Goal: Information Seeking & Learning: Check status

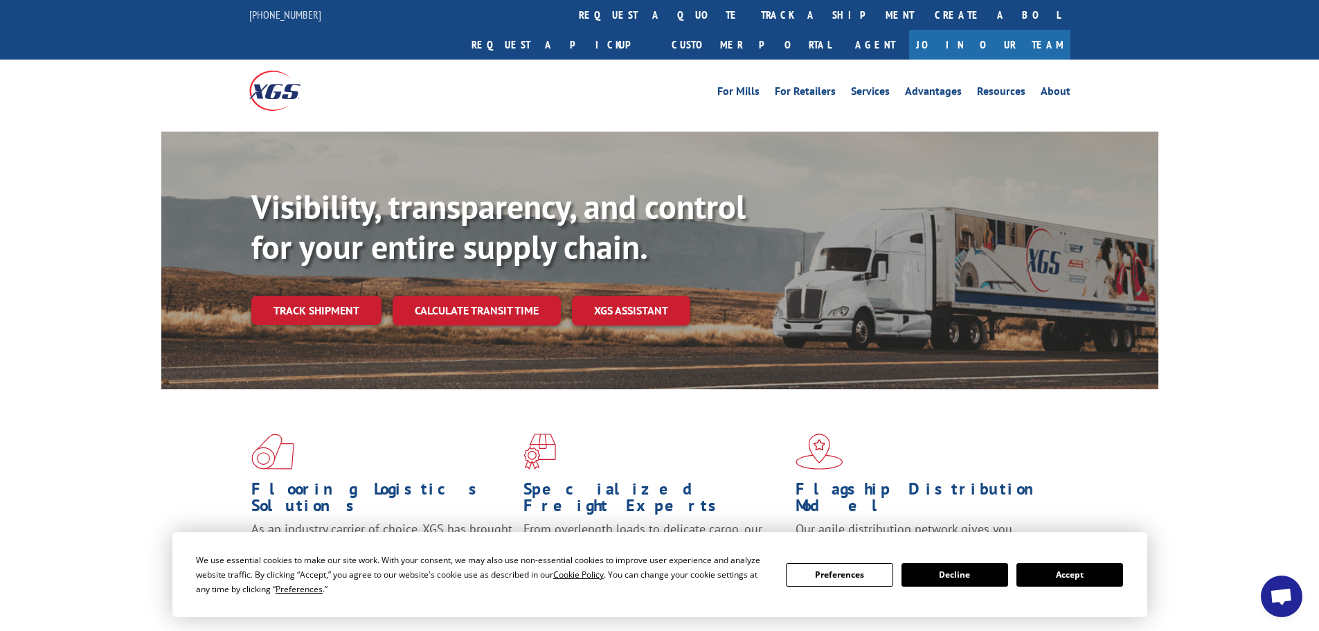
drag, startPoint x: 1096, startPoint y: 572, endPoint x: 1072, endPoint y: 562, distance: 26.4
click at [1096, 572] on button "Accept" at bounding box center [1070, 575] width 107 height 24
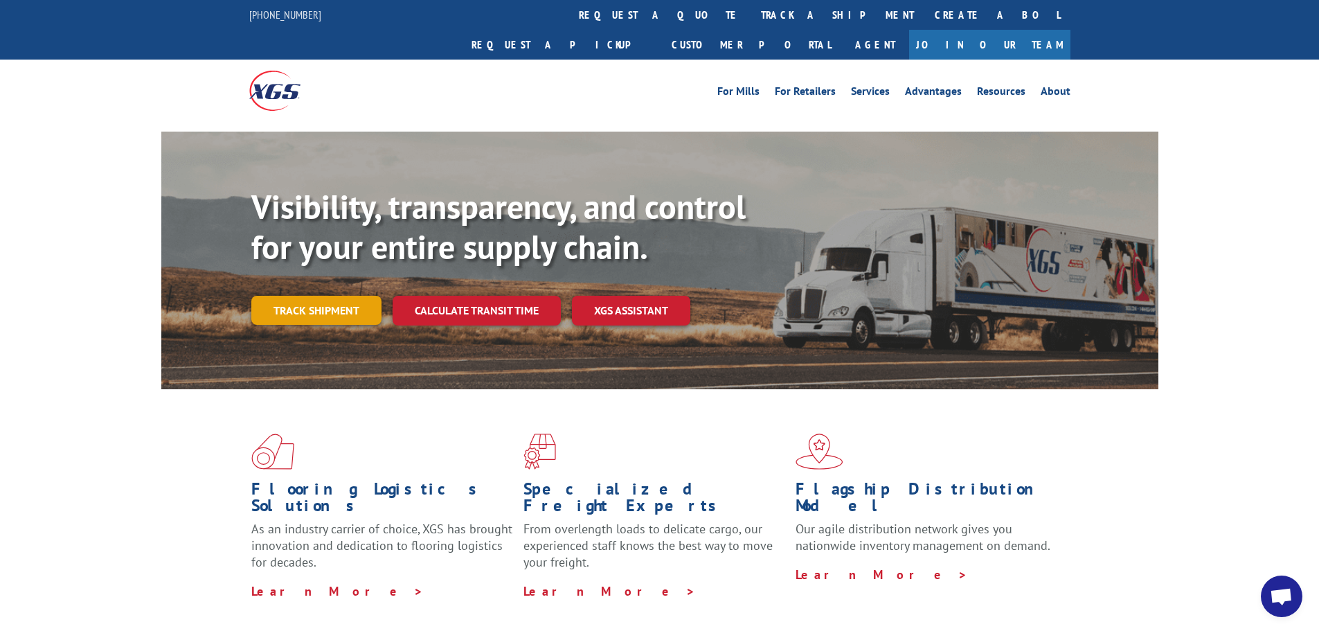
click at [348, 296] on link "Track shipment" at bounding box center [316, 310] width 130 height 29
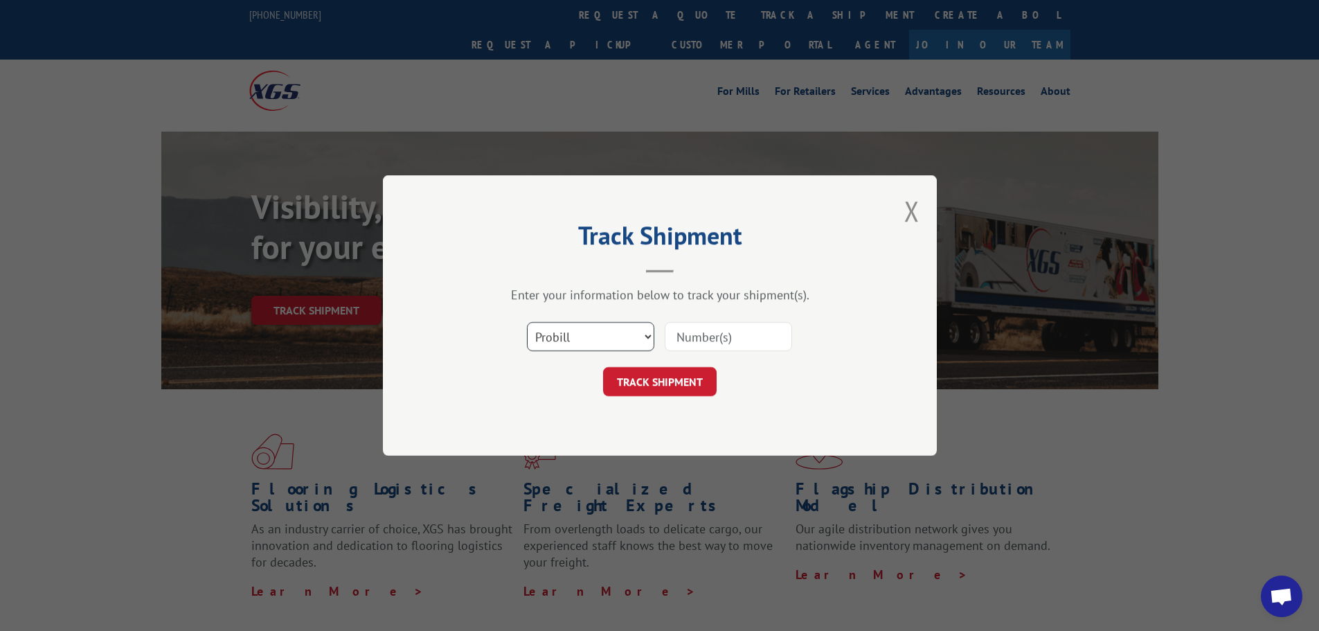
click at [610, 346] on select "Select category... Probill BOL PO" at bounding box center [590, 336] width 127 height 29
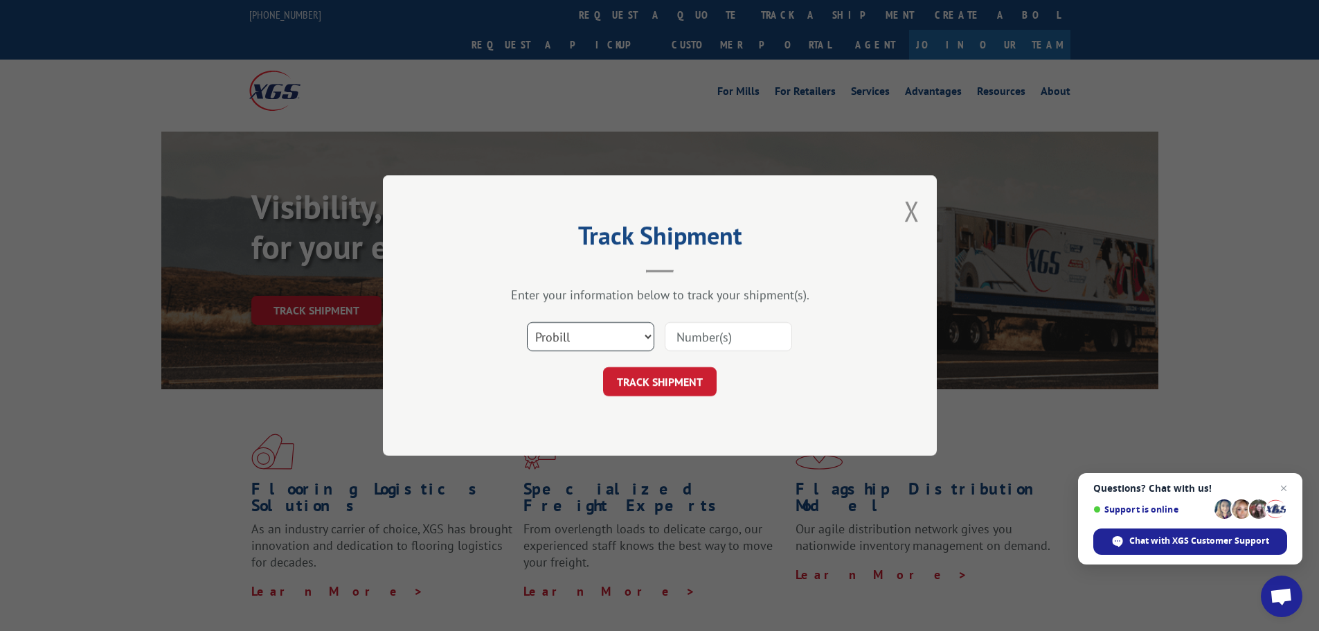
select select "bol"
click at [527, 322] on select "Select category... Probill BOL PO" at bounding box center [590, 336] width 127 height 29
click at [686, 337] on input at bounding box center [728, 336] width 127 height 29
paste input "5656969"
type input "5656969"
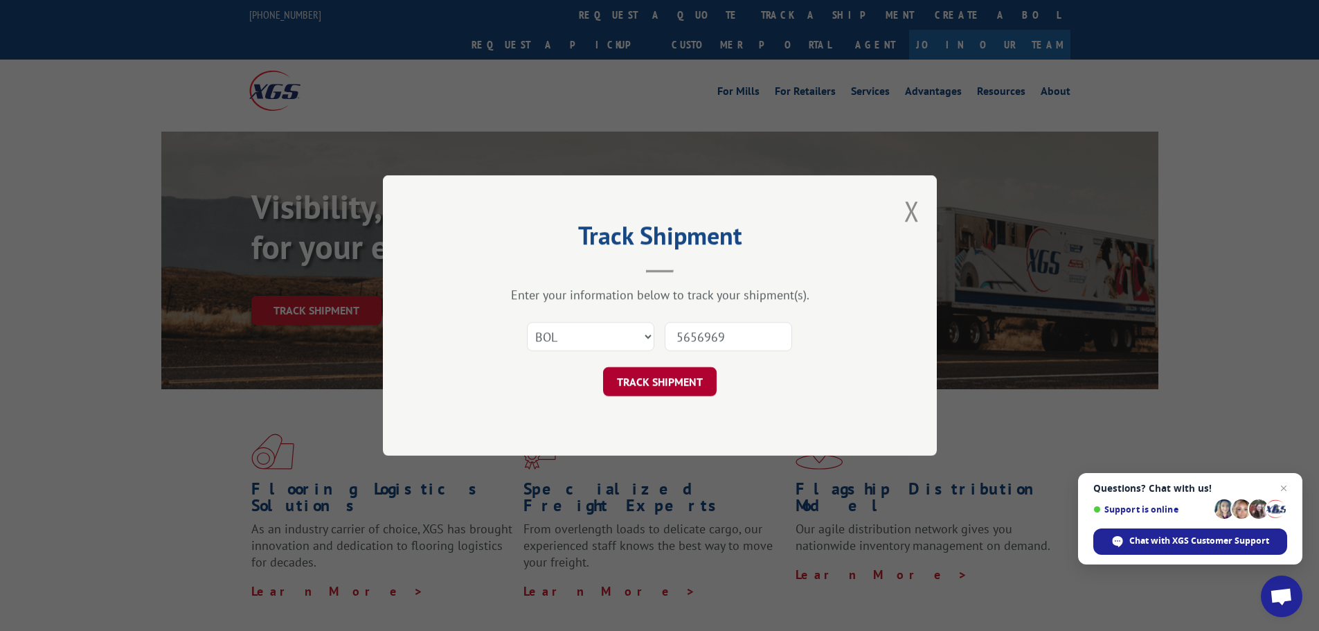
click at [685, 384] on button "TRACK SHIPMENT" at bounding box center [660, 381] width 114 height 29
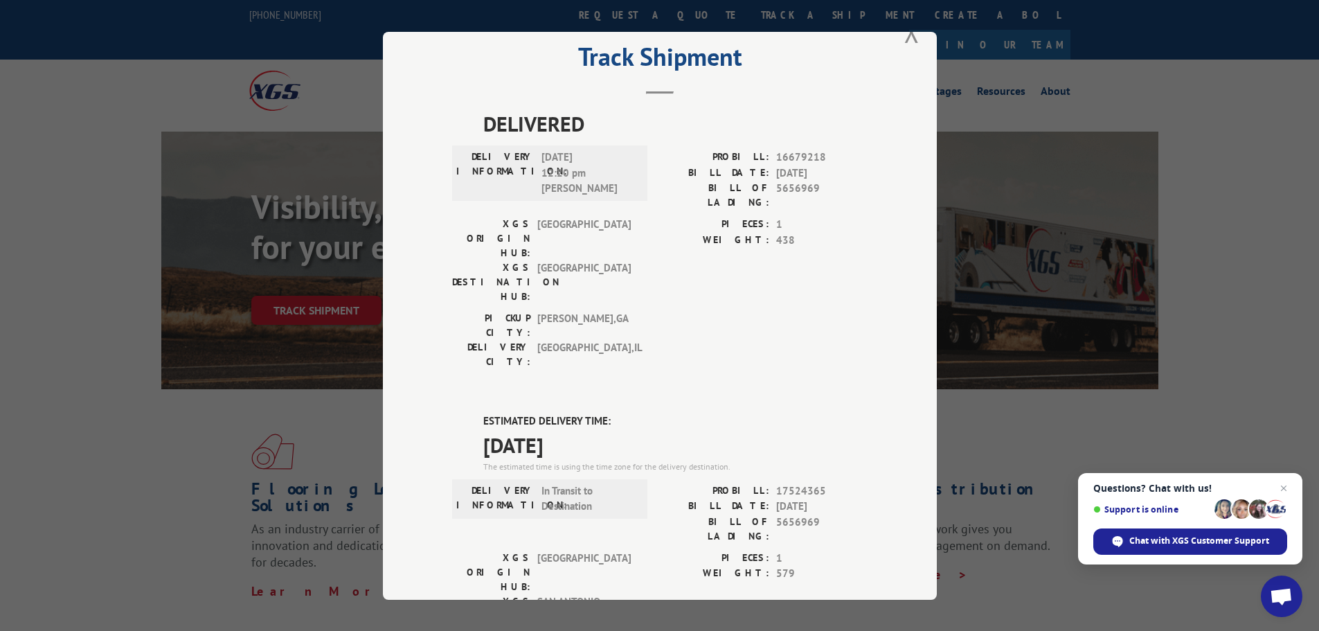
scroll to position [139, 0]
